Goal: Book appointment/travel/reservation

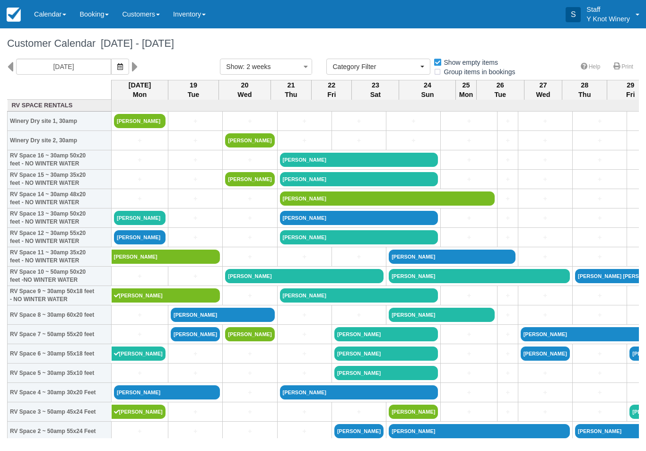
select select
click at [133, 146] on link "+" at bounding box center [140, 141] width 52 height 10
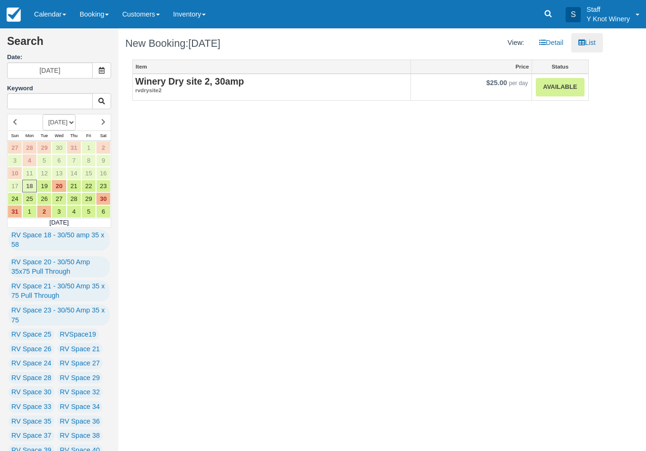
click at [557, 87] on link "Available" at bounding box center [560, 87] width 48 height 18
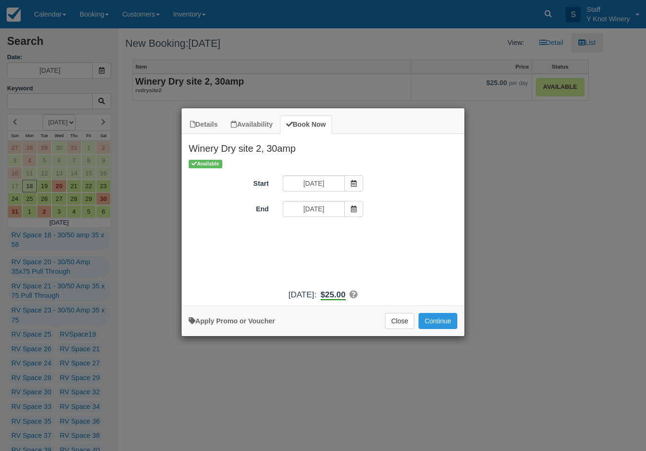
click at [434, 329] on button "Continue" at bounding box center [438, 321] width 39 height 16
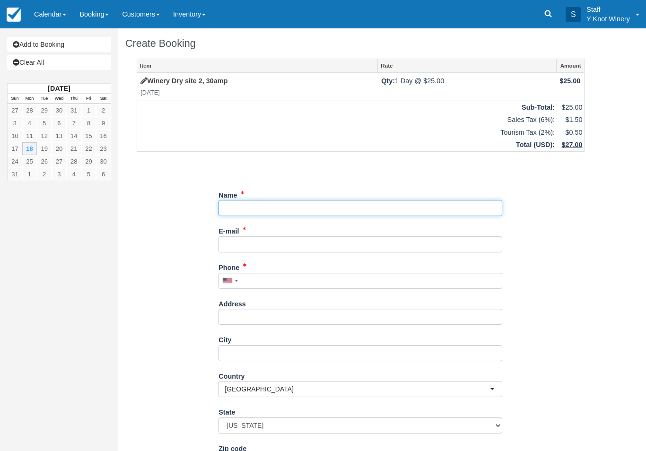
click at [412, 214] on input "Name" at bounding box center [360, 208] width 284 height 16
type input "Bruce Sengbufbh"
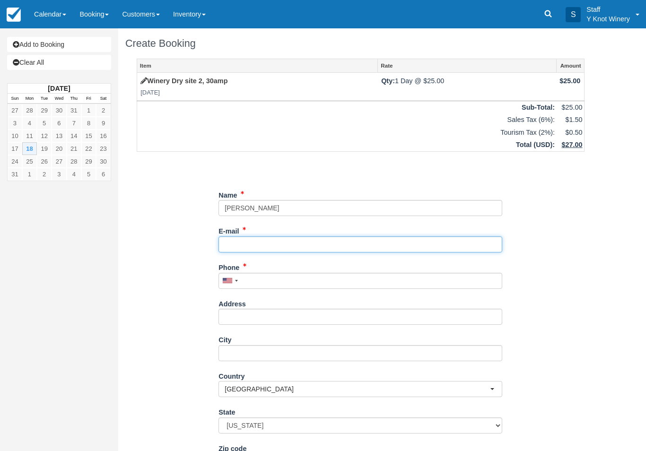
click at [352, 250] on input "E-mail" at bounding box center [360, 244] width 284 height 16
type input "perirenae1955@gmail.com"
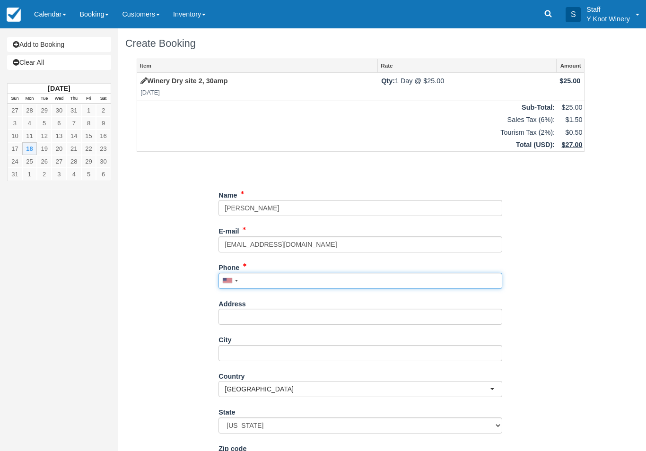
click at [289, 278] on input "Phone" at bounding box center [360, 281] width 284 height 16
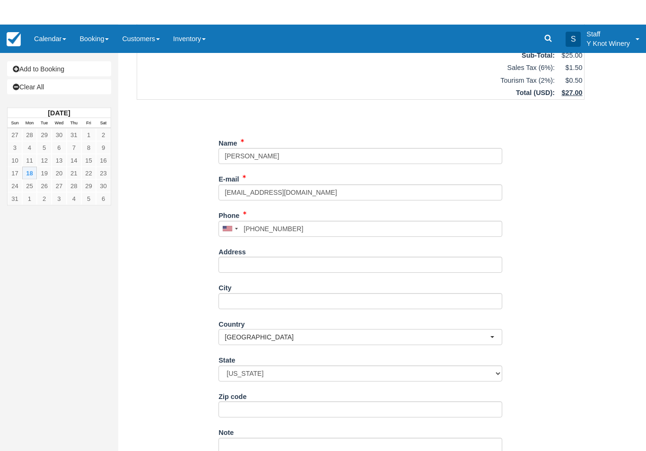
click at [245, 451] on button "Continue" at bounding box center [240, 454] width 45 height 16
type input "+13176796213"
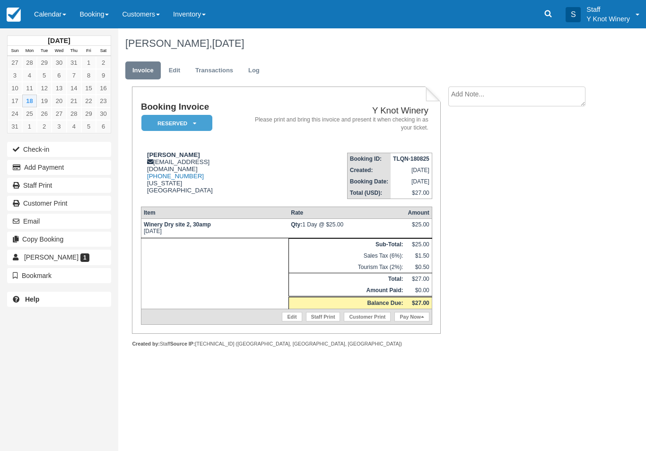
click at [282, 322] on link "Edit" at bounding box center [292, 316] width 20 height 9
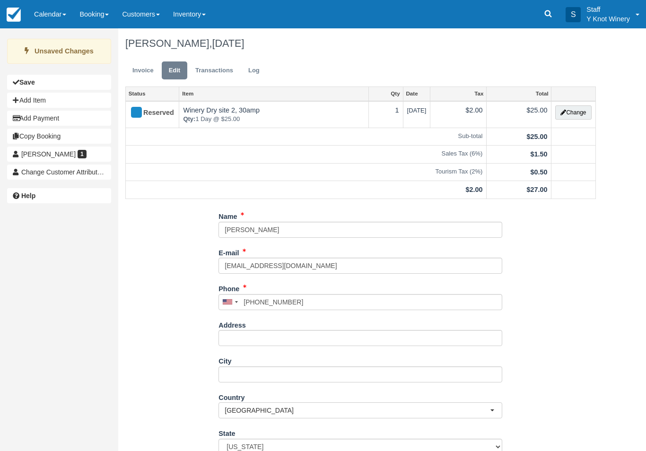
scroll to position [52, 0]
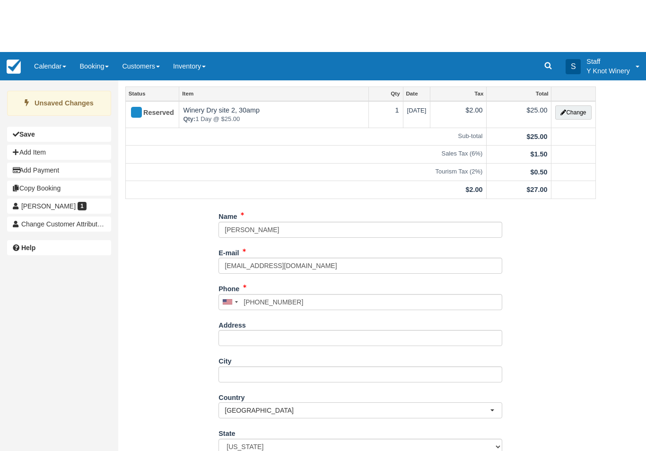
type input "Bruce Sengbucbh"
click at [612, 302] on div "Unsaved Changes Save Add Item Add Payment Copy Booking Bruce Sengbufbh 1 Change…" at bounding box center [323, 187] width 646 height 423
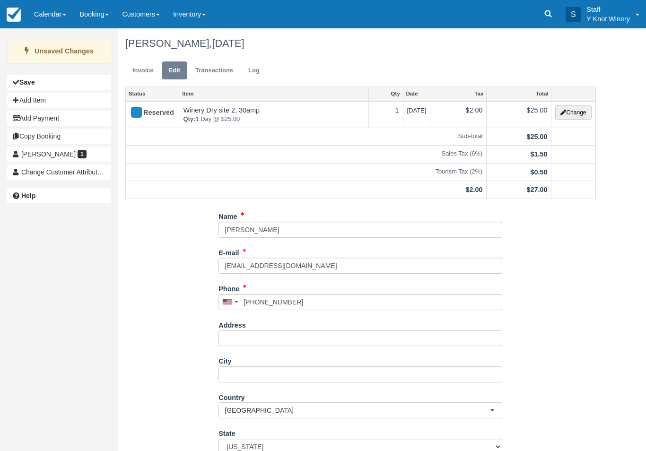
type input "+13176796213"
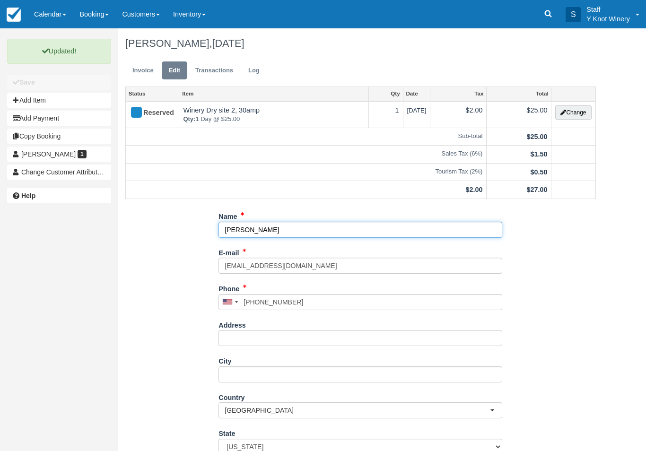
click at [297, 232] on input "Bruce Sengbucbh" at bounding box center [360, 230] width 284 height 16
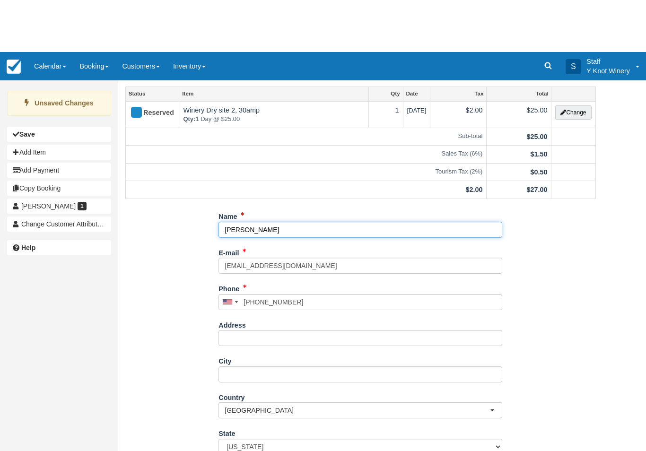
type input "Bruce Sengbucsh"
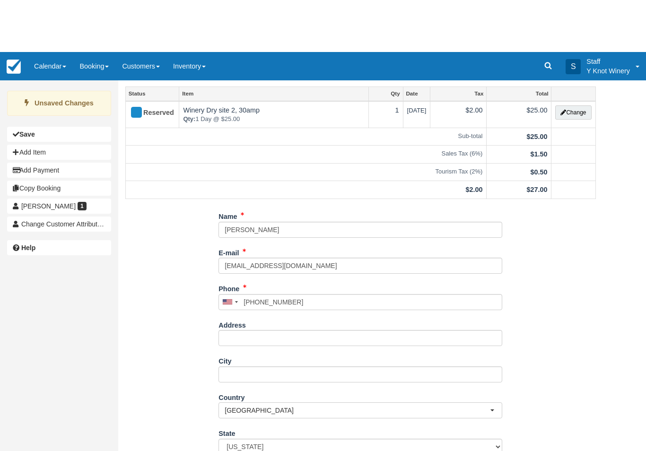
click at [531, 430] on div "Name Bruce Sengbucsh E-mail perirenae1955@gmail.com Did you mean ? Phone United…" at bounding box center [360, 313] width 485 height 313
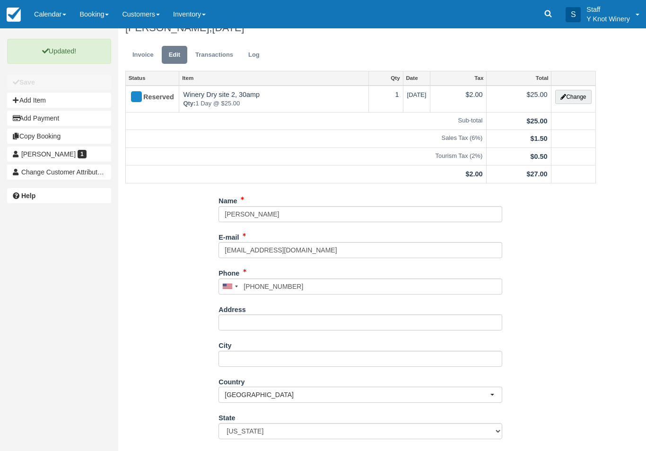
click at [50, 17] on link "Calendar" at bounding box center [49, 14] width 45 height 28
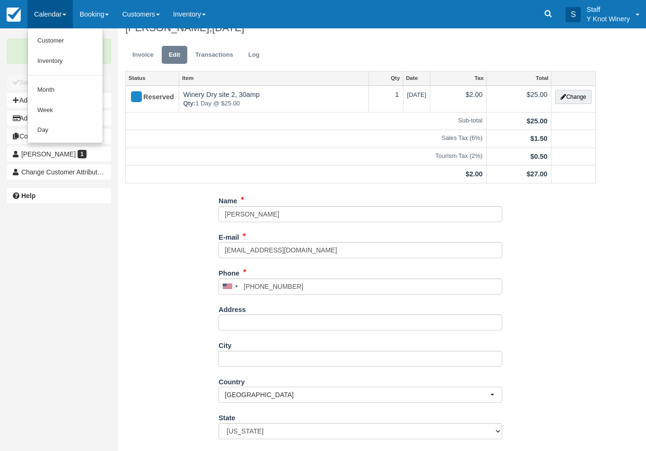
click at [50, 43] on link "Customer" at bounding box center [65, 41] width 75 height 20
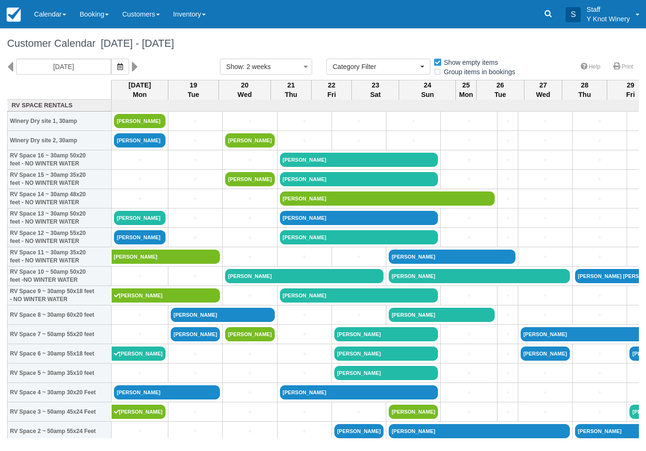
select select
click at [150, 128] on link "[PERSON_NAME]" at bounding box center [140, 121] width 52 height 14
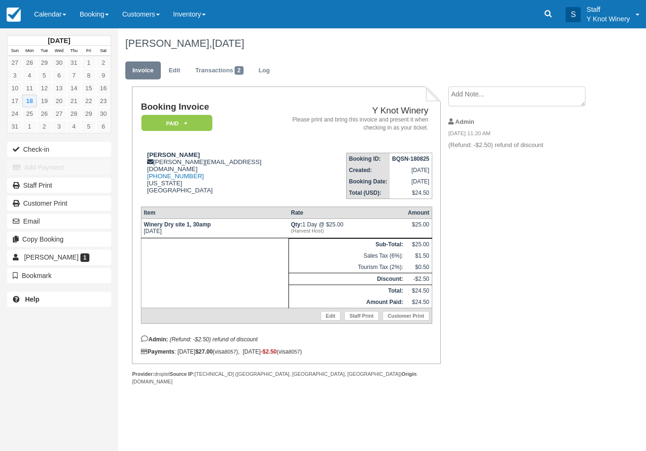
click at [73, 155] on button "Check-in" at bounding box center [59, 149] width 104 height 15
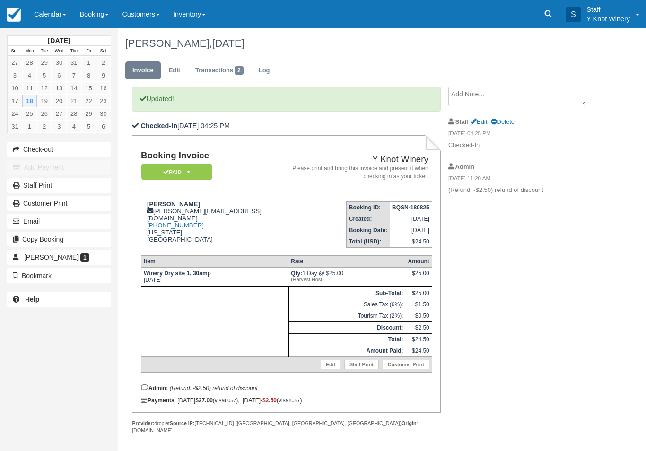
click at [323, 369] on link "Edit" at bounding box center [331, 364] width 20 height 9
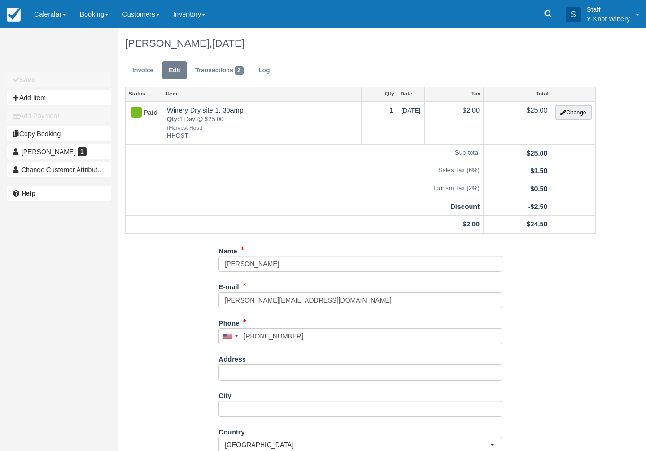
click at [569, 127] on td "Change" at bounding box center [573, 123] width 44 height 44
click at [571, 113] on button "Change" at bounding box center [573, 112] width 36 height 14
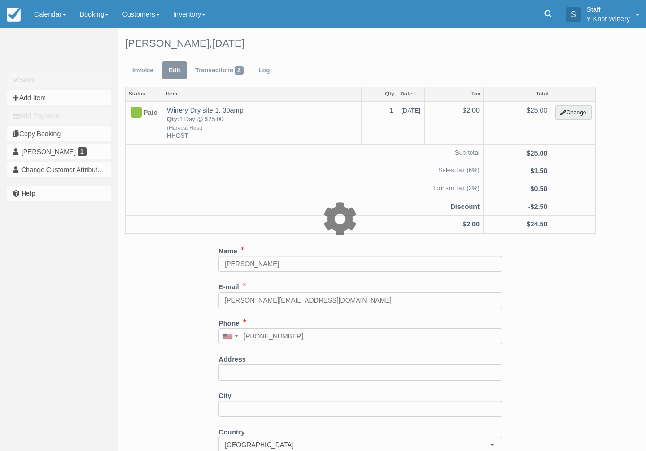
type input "25.00"
type input "HHOST"
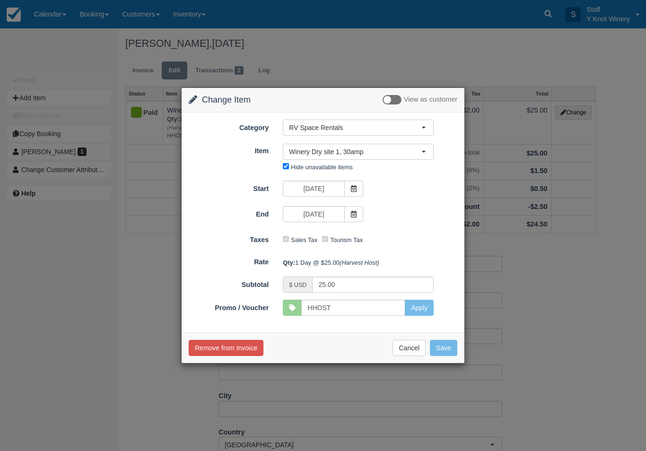
click at [417, 150] on span "Winery Dry site 1, 30amp" at bounding box center [355, 151] width 132 height 9
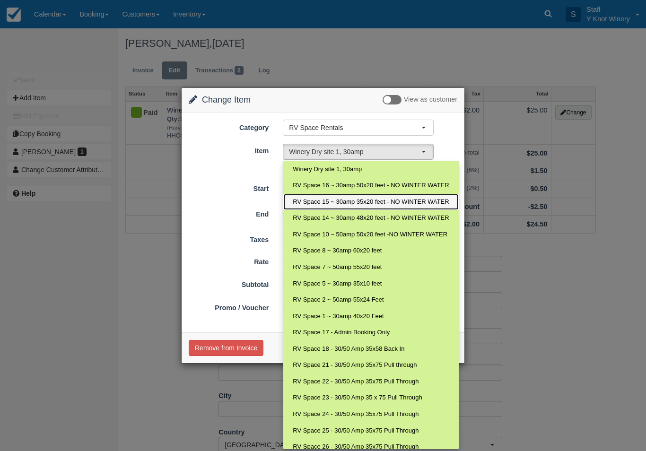
click at [313, 203] on span "RV Space 15 ~ 30amp 35x20 feet - NO WINTER WATER" at bounding box center [371, 202] width 156 height 9
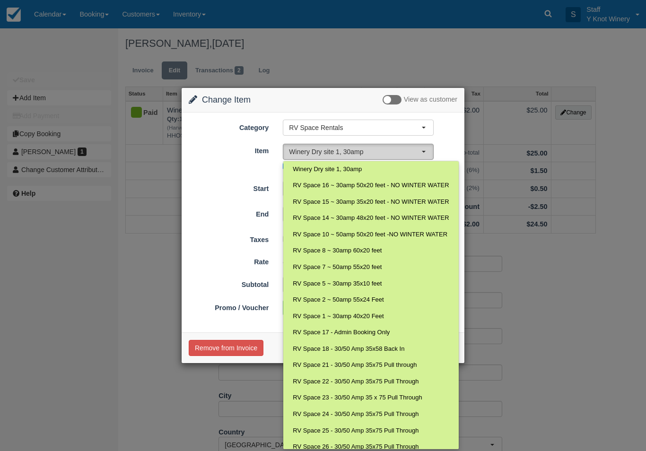
select select "27"
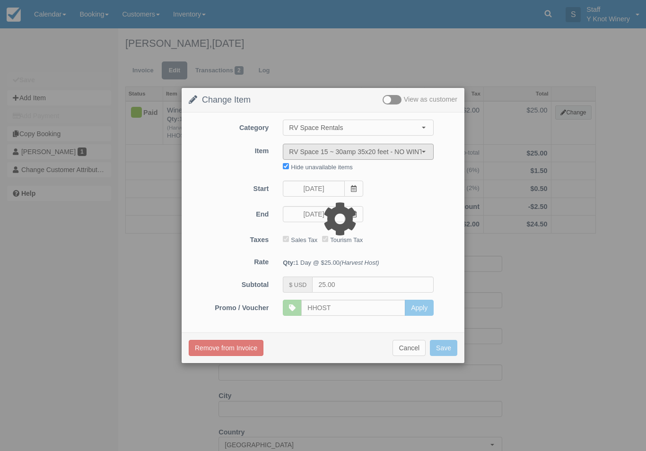
type input "40.00"
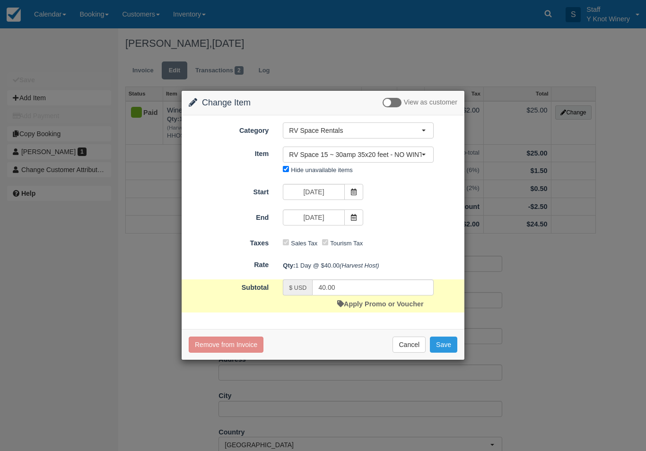
click at [449, 346] on button "Save" at bounding box center [443, 345] width 27 height 16
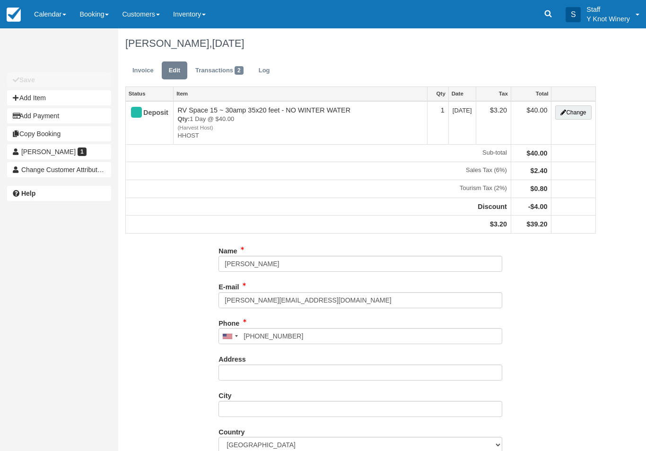
type input "(720) 354-8184"
click at [148, 70] on link "Invoice" at bounding box center [142, 70] width 35 height 18
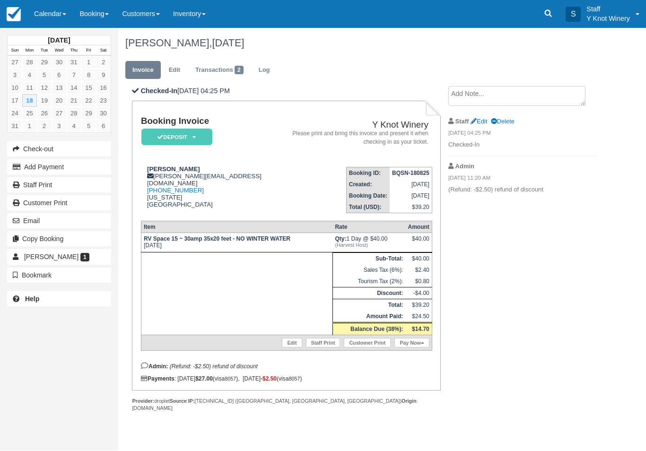
click at [418, 348] on link "Pay Now" at bounding box center [411, 343] width 35 height 9
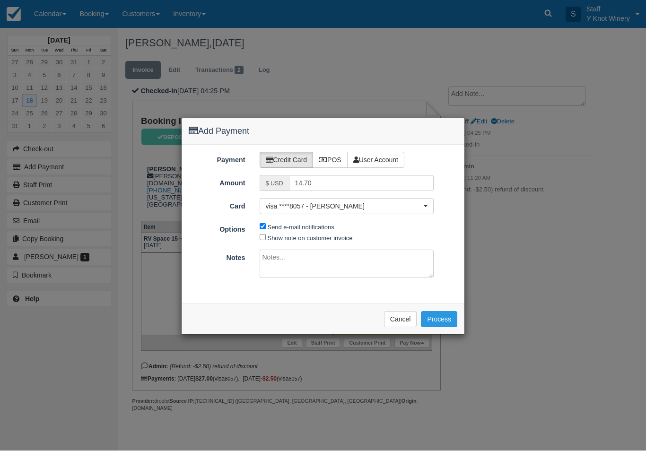
click at [451, 305] on div "Please wait while the payment is processed ... Cancel Process" at bounding box center [323, 319] width 283 height 31
click at [442, 312] on button "Process" at bounding box center [439, 320] width 36 height 16
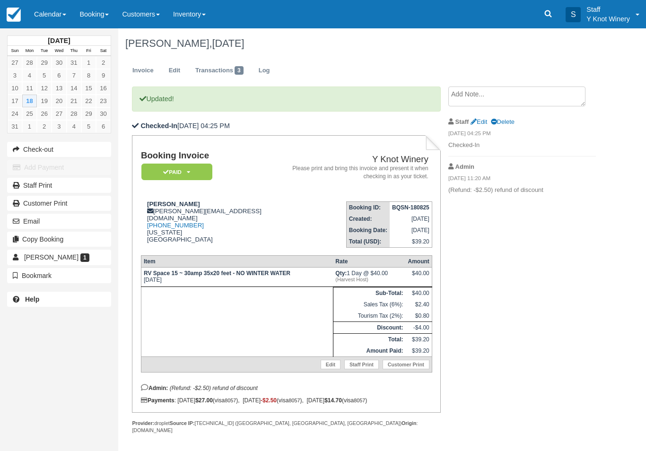
click at [48, 19] on link "Calendar" at bounding box center [49, 14] width 45 height 28
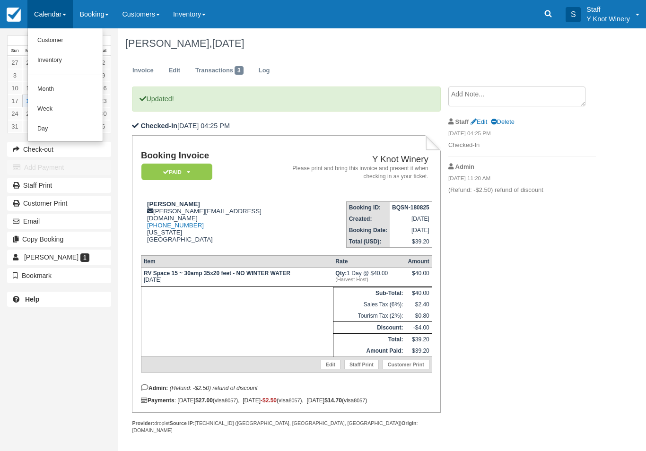
click at [53, 41] on link "Customer" at bounding box center [65, 41] width 75 height 20
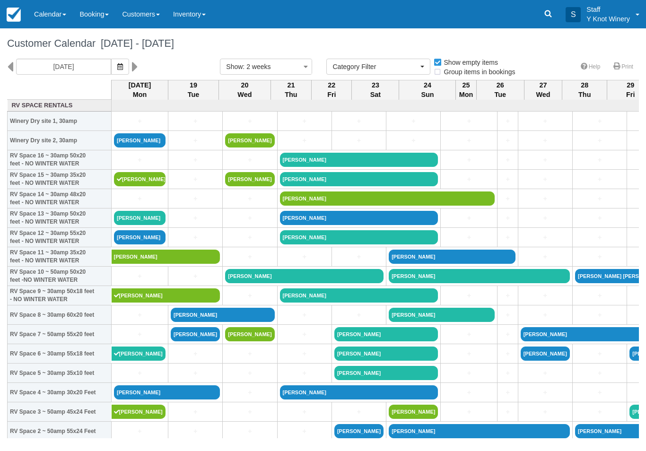
select select
